Goal: Task Accomplishment & Management: Use online tool/utility

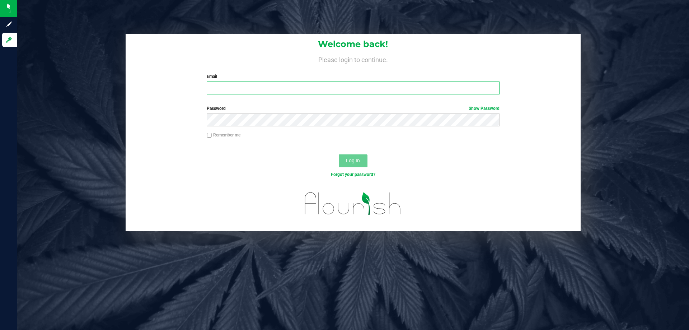
click at [481, 94] on input "Email" at bounding box center [353, 87] width 293 height 13
click at [480, 88] on input "Email" at bounding box center [353, 87] width 293 height 13
type input "[EMAIL_ADDRESS][DOMAIN_NAME]"
click at [339, 154] on button "Log In" at bounding box center [353, 160] width 29 height 13
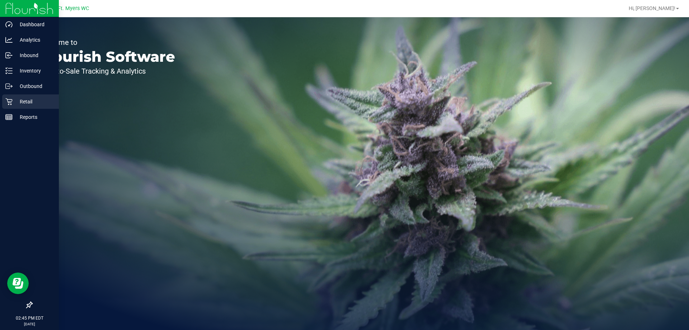
click at [27, 96] on div "Retail" at bounding box center [30, 101] width 57 height 14
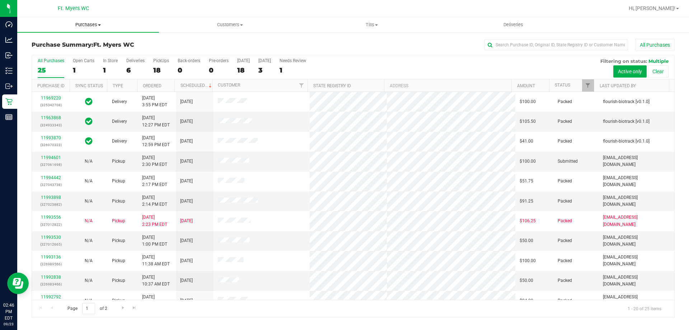
click at [112, 31] on uib-tab-heading "Purchases Summary of purchases Fulfillment All purchases" at bounding box center [88, 24] width 142 height 15
click at [102, 54] on li "Fulfillment" at bounding box center [88, 52] width 142 height 9
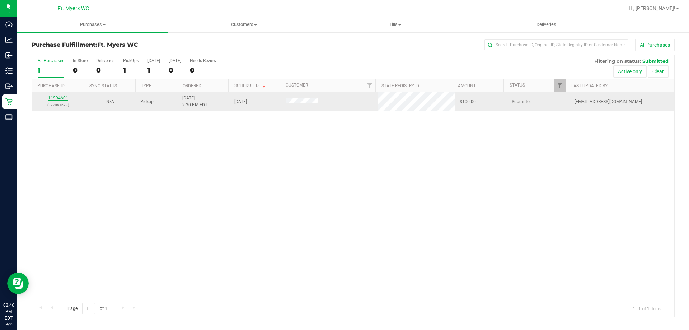
click at [58, 98] on link "11994601" at bounding box center [58, 97] width 20 height 5
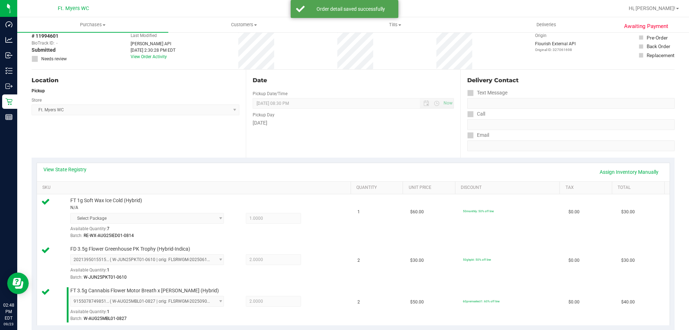
scroll to position [287, 0]
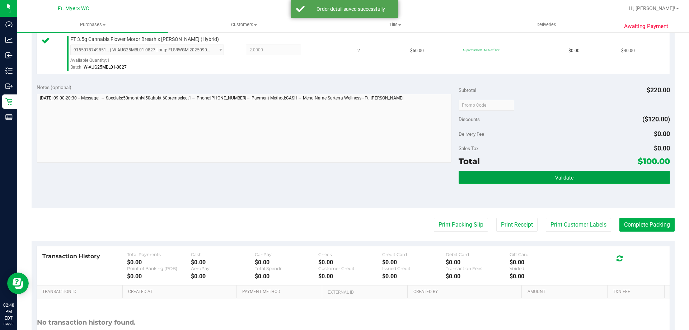
click at [533, 182] on button "Validate" at bounding box center [564, 177] width 211 height 13
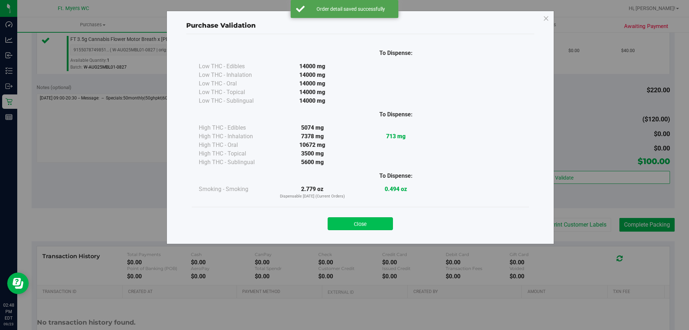
click at [380, 227] on button "Close" at bounding box center [360, 223] width 65 height 13
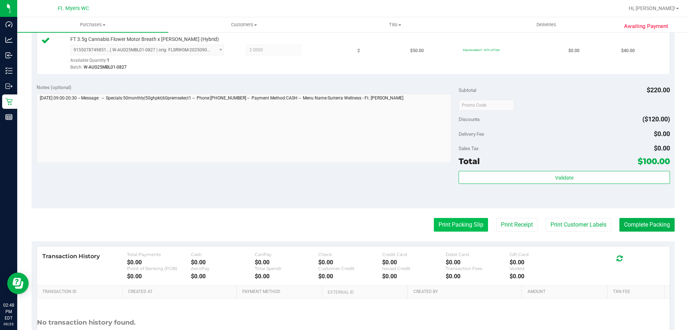
click at [444, 225] on button "Print Packing Slip" at bounding box center [461, 225] width 54 height 14
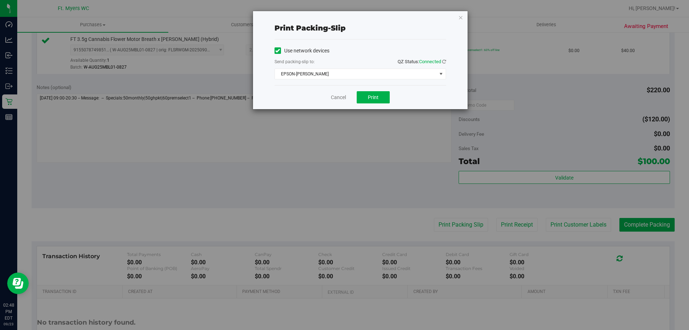
click at [380, 81] on div "Use network devices Send packing-slip to: QZ Status: Connected EPSON-[PERSON_NA…" at bounding box center [361, 62] width 172 height 46
click at [393, 71] on span "EPSON-[PERSON_NAME]" at bounding box center [356, 74] width 162 height 10
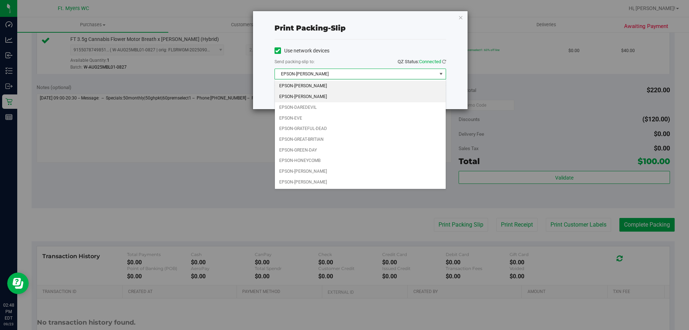
click at [327, 100] on li "EPSON-[PERSON_NAME]" at bounding box center [360, 97] width 171 height 11
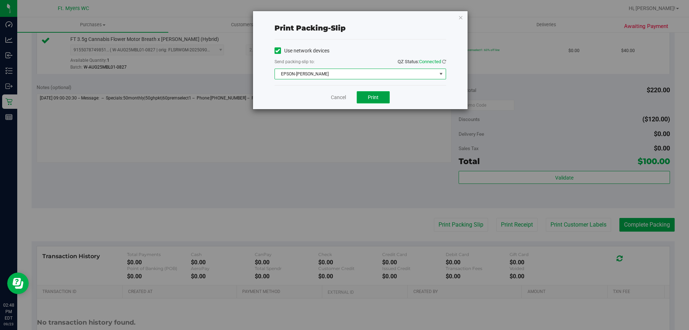
click at [364, 92] on button "Print" at bounding box center [373, 97] width 33 height 12
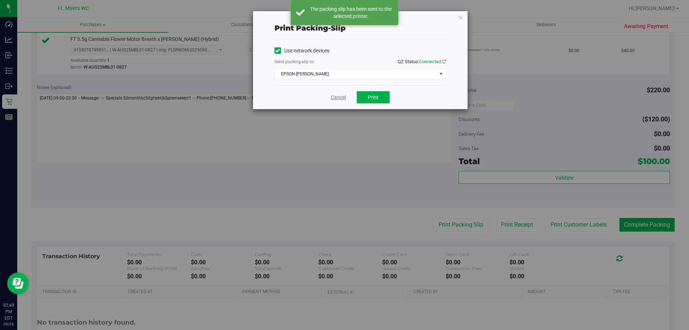
click at [342, 98] on link "Cancel" at bounding box center [338, 98] width 15 height 8
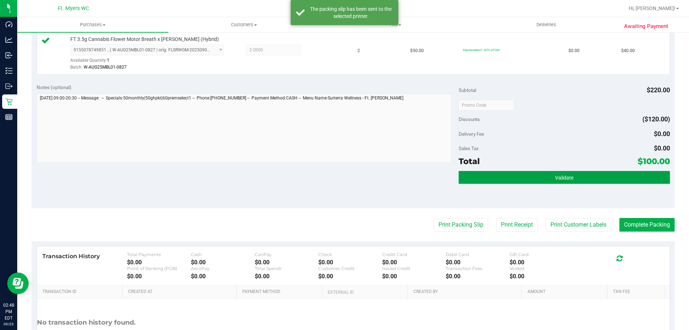
click at [533, 181] on button "Validate" at bounding box center [564, 177] width 211 height 13
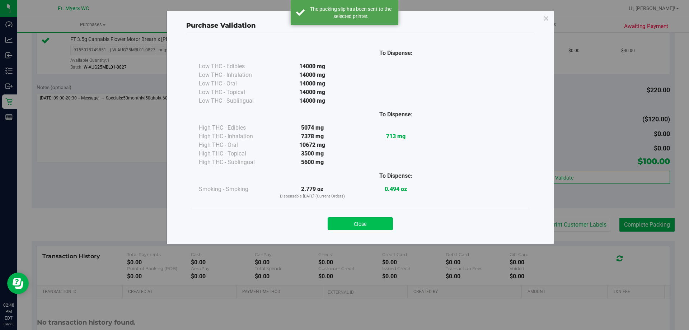
click at [387, 226] on button "Close" at bounding box center [360, 223] width 65 height 13
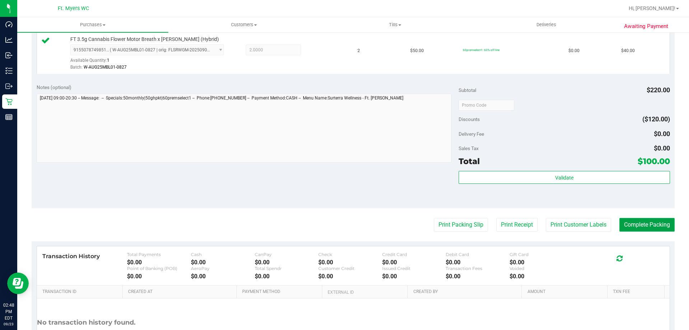
drag, startPoint x: 632, startPoint y: 221, endPoint x: 625, endPoint y: 226, distance: 8.5
click at [632, 223] on button "Complete Packing" at bounding box center [646, 225] width 55 height 14
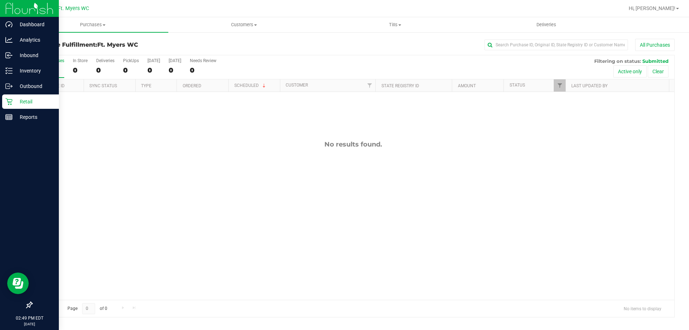
click at [38, 104] on p "Retail" at bounding box center [34, 101] width 43 height 9
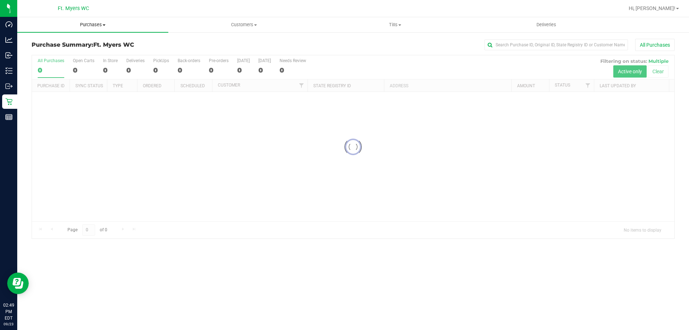
click at [116, 28] on uib-tab-heading "Purchases Summary of purchases Fulfillment All purchases" at bounding box center [92, 24] width 151 height 15
click at [99, 53] on li "Fulfillment" at bounding box center [92, 52] width 151 height 9
